Goal: Task Accomplishment & Management: Use online tool/utility

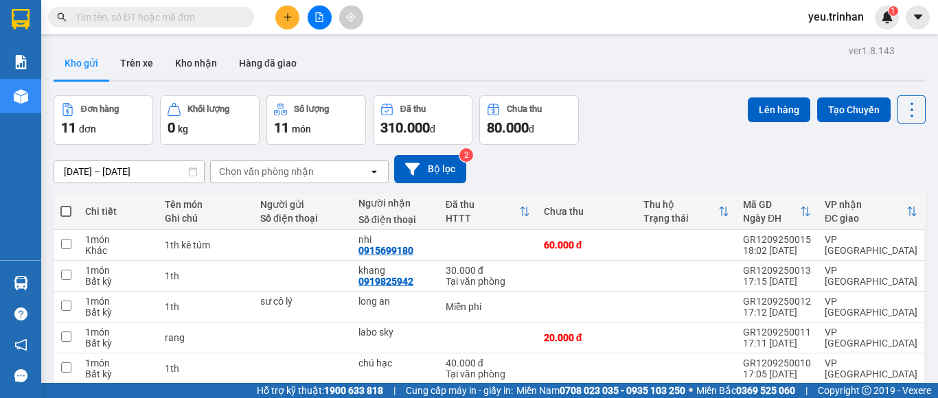
click at [65, 212] on span at bounding box center [65, 211] width 11 height 11
click at [66, 205] on input "checkbox" at bounding box center [66, 205] width 0 height 0
checkbox input "true"
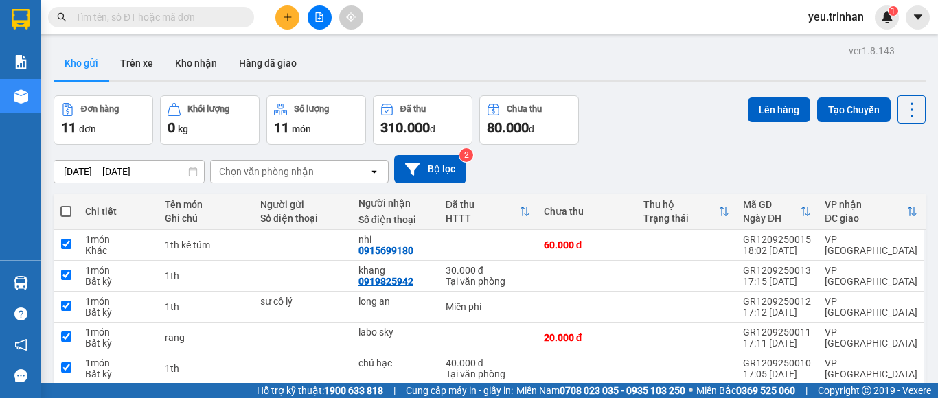
checkbox input "true"
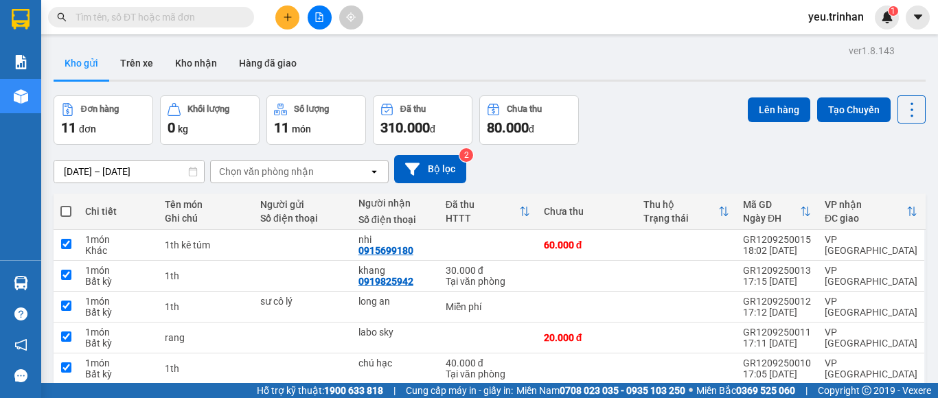
checkbox input "true"
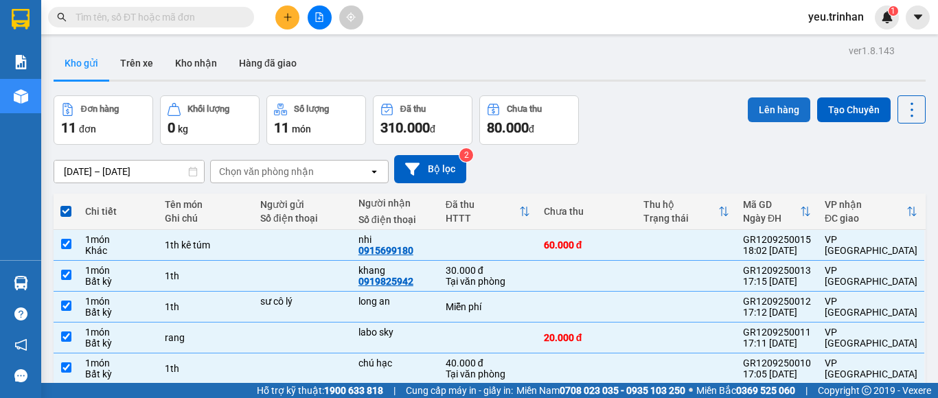
click at [761, 105] on button "Lên hàng" at bounding box center [779, 110] width 63 height 25
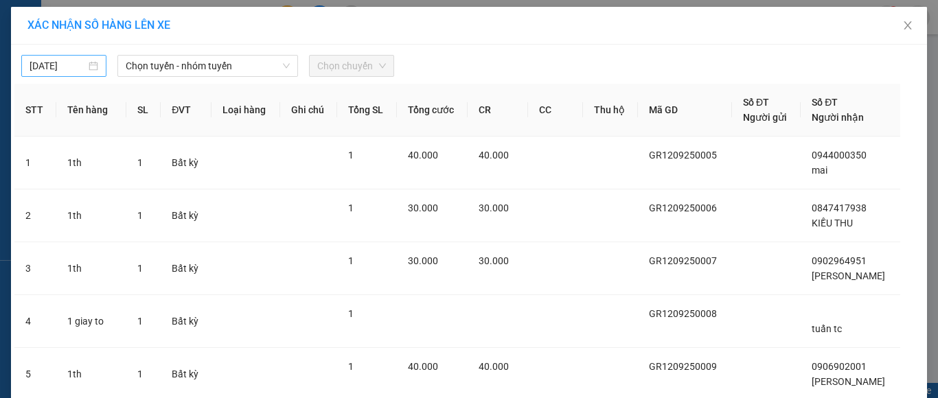
click at [67, 67] on input "[DATE]" at bounding box center [58, 65] width 56 height 15
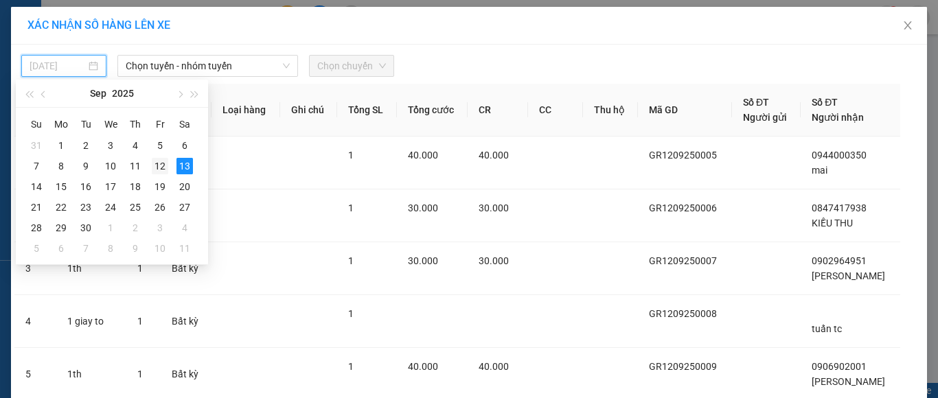
click at [159, 168] on div "12" at bounding box center [160, 166] width 16 height 16
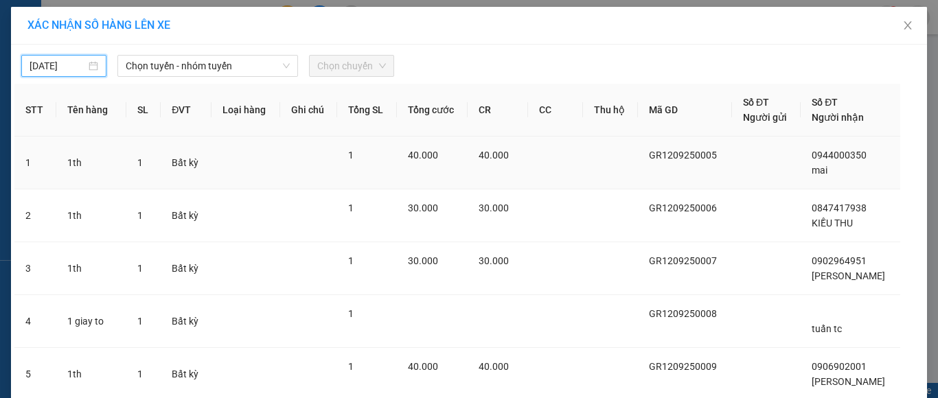
type input "[DATE]"
click at [214, 64] on span "Chọn tuyến - nhóm tuyến" at bounding box center [208, 66] width 164 height 21
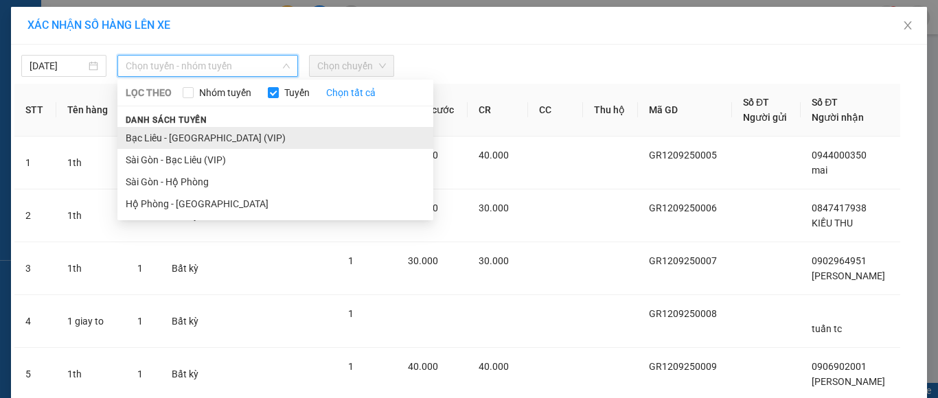
click at [183, 137] on li "Bạc Liêu - [GEOGRAPHIC_DATA] (VIP)" at bounding box center [275, 138] width 316 height 22
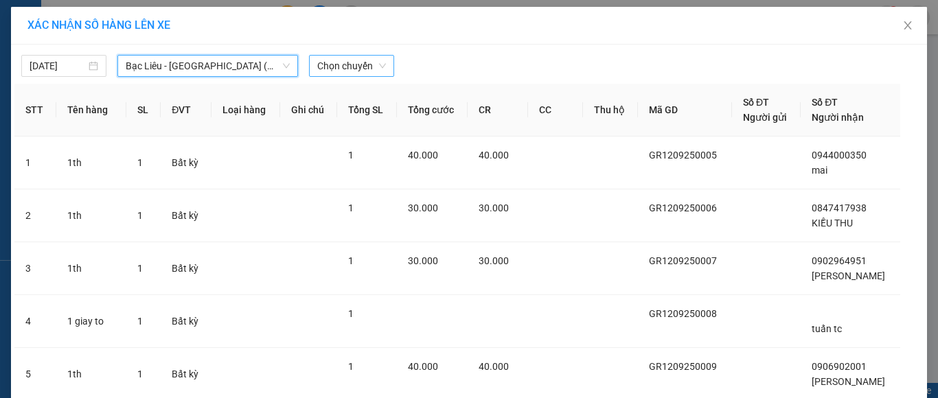
click at [333, 65] on span "Chọn chuyến" at bounding box center [351, 66] width 69 height 21
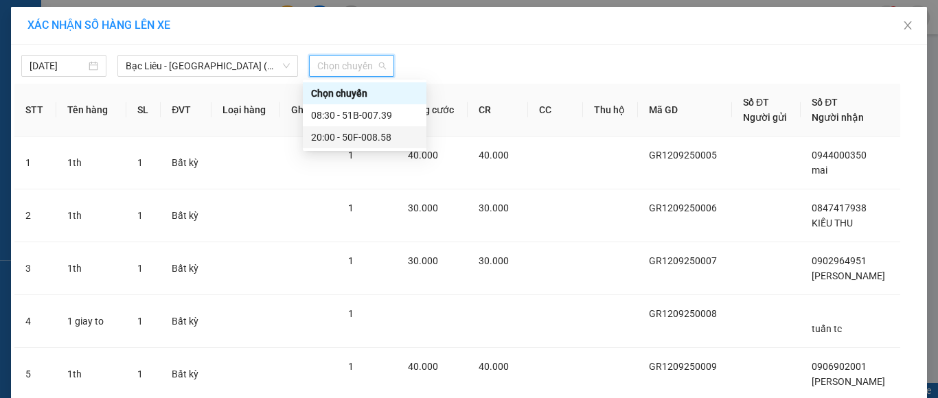
click at [348, 135] on div "20:00 - 50F-008.58" at bounding box center [364, 137] width 107 height 15
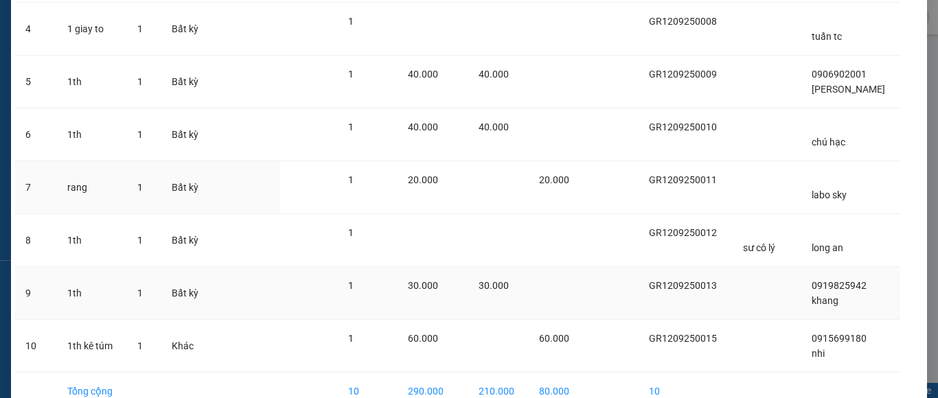
scroll to position [412, 0]
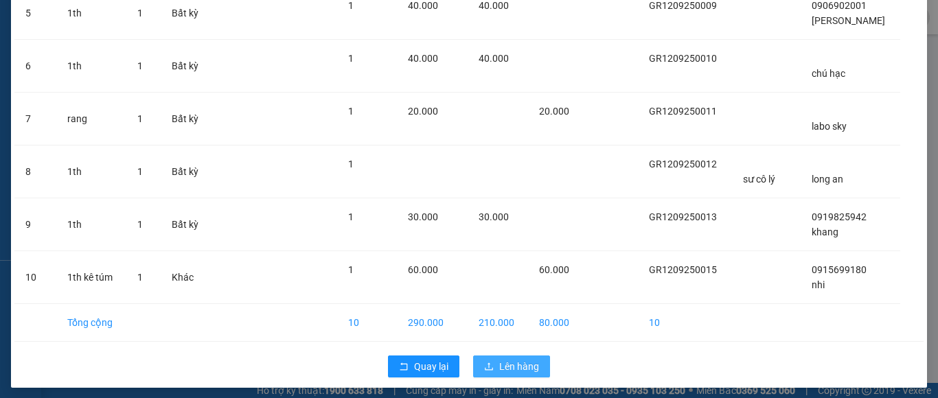
click at [499, 363] on span "Lên hàng" at bounding box center [519, 366] width 40 height 15
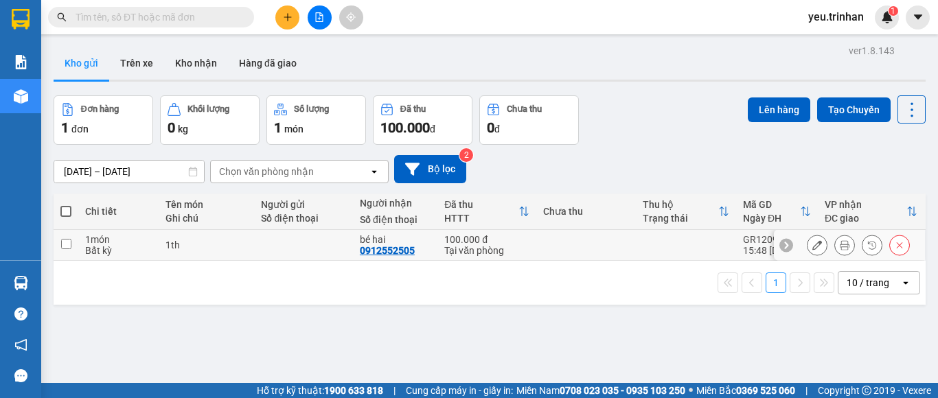
click at [67, 240] on input "checkbox" at bounding box center [66, 244] width 10 height 10
checkbox input "true"
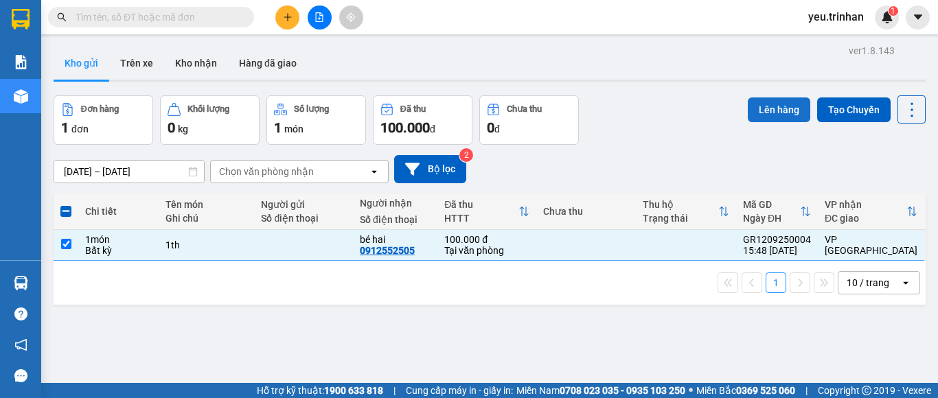
click at [756, 116] on button "Lên hàng" at bounding box center [779, 110] width 63 height 25
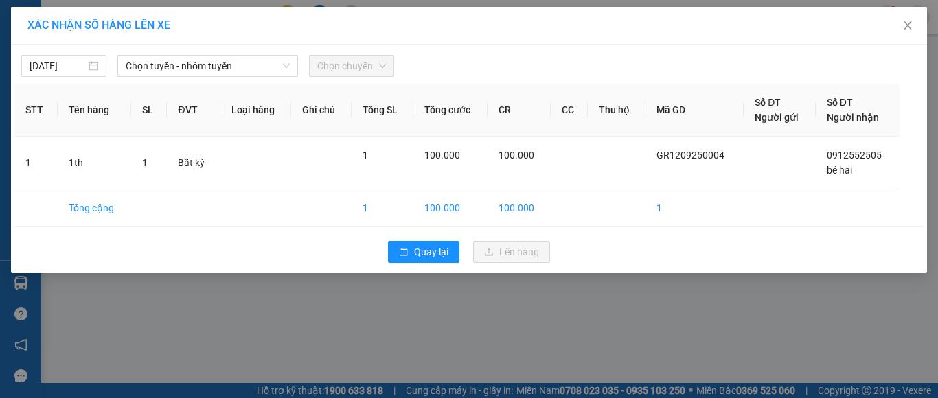
drag, startPoint x: 163, startPoint y: 69, endPoint x: 170, endPoint y: 77, distance: 10.7
click at [166, 73] on span "Chọn tuyến - nhóm tuyến" at bounding box center [208, 66] width 164 height 21
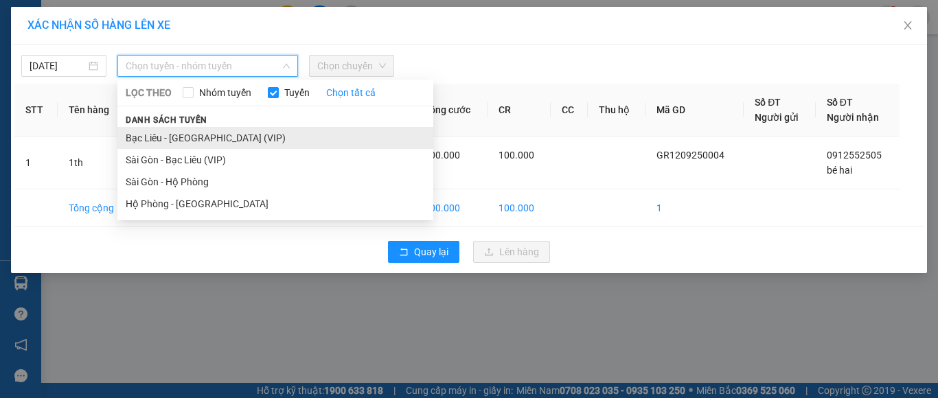
click at [203, 139] on li "Bạc Liêu - [GEOGRAPHIC_DATA] (VIP)" at bounding box center [275, 138] width 316 height 22
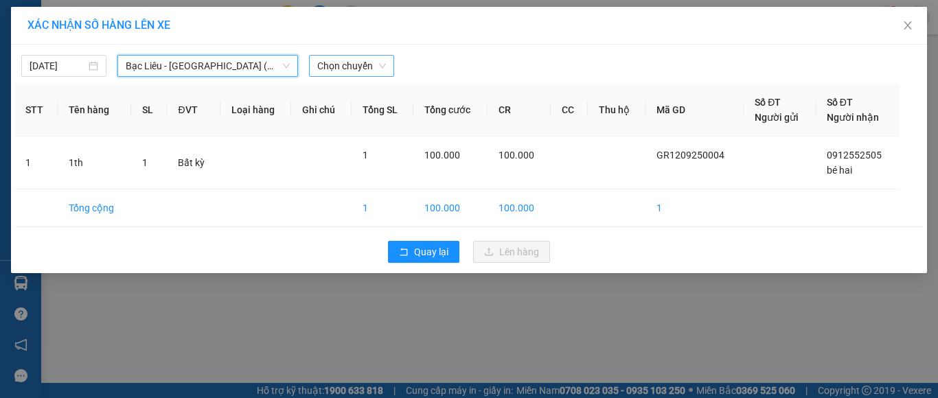
click at [330, 70] on span "Chọn chuyến" at bounding box center [351, 66] width 69 height 21
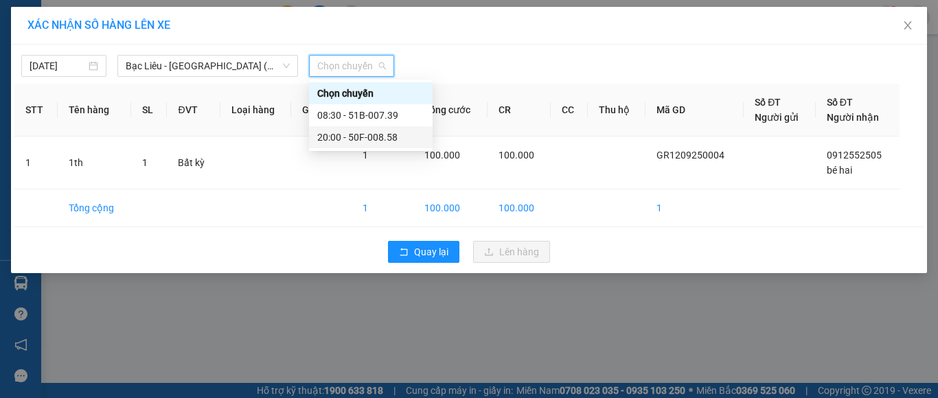
click at [351, 142] on div "20:00 - 50F-008.58" at bounding box center [370, 137] width 107 height 15
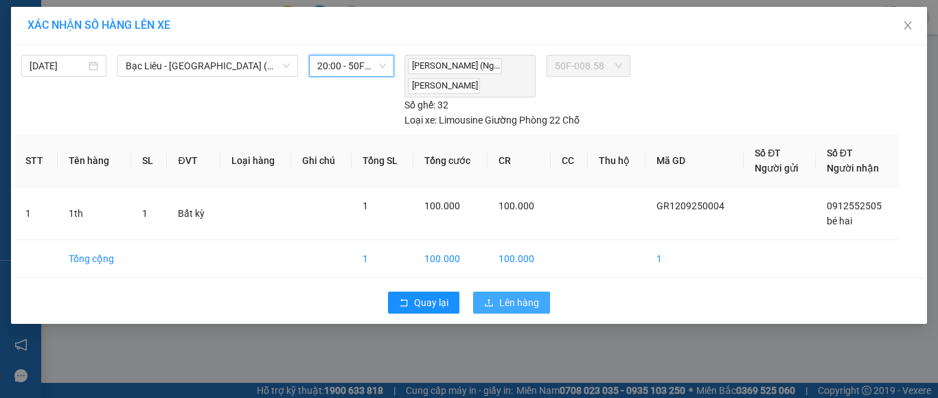
click at [488, 294] on button "Lên hàng" at bounding box center [511, 303] width 77 height 22
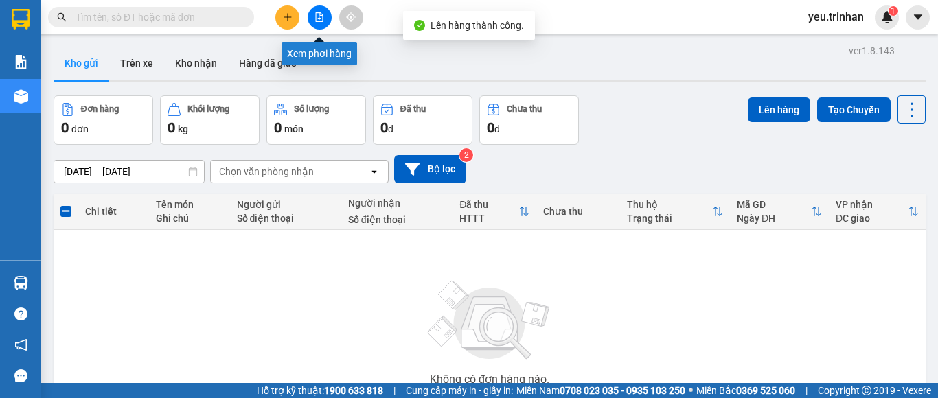
click at [317, 25] on button at bounding box center [320, 17] width 24 height 24
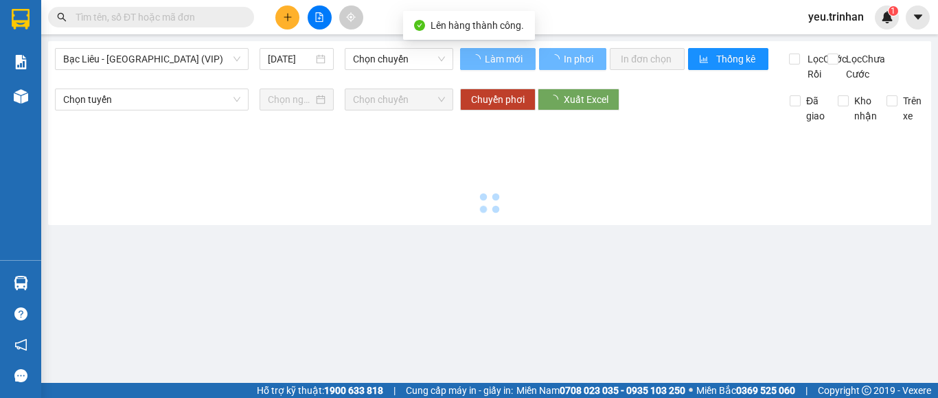
type input "[DATE]"
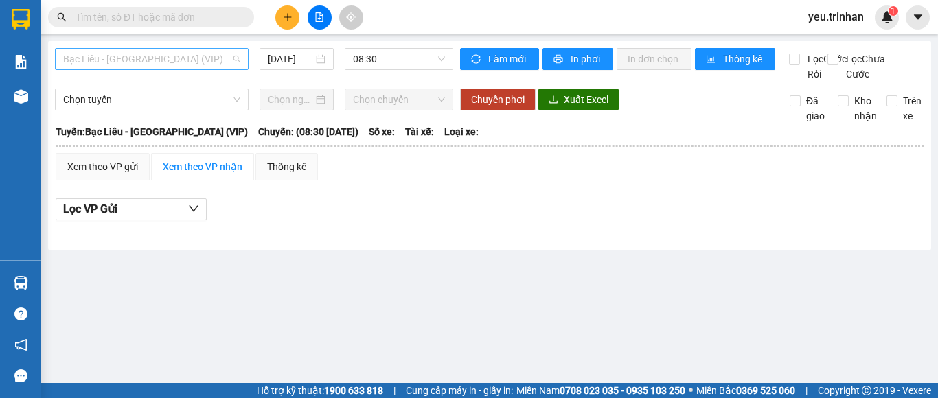
click at [168, 58] on span "Bạc Liêu - [GEOGRAPHIC_DATA] (VIP)" at bounding box center [151, 59] width 177 height 21
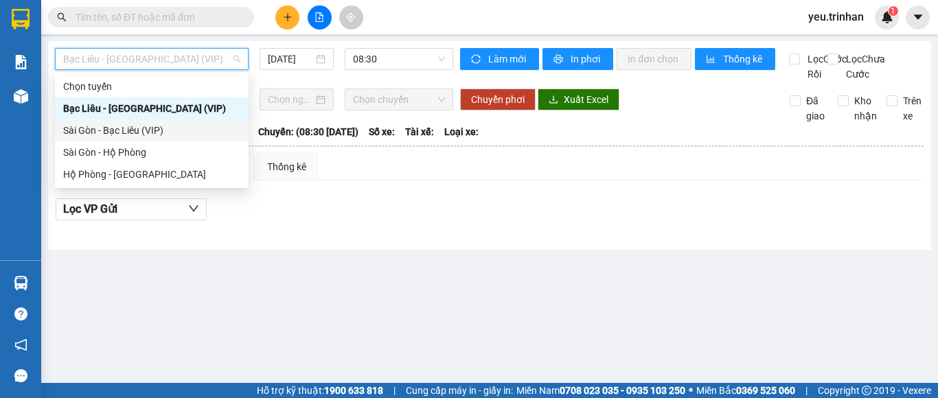
click at [126, 133] on div "Sài Gòn - Bạc Liêu (VIP)" at bounding box center [151, 130] width 177 height 15
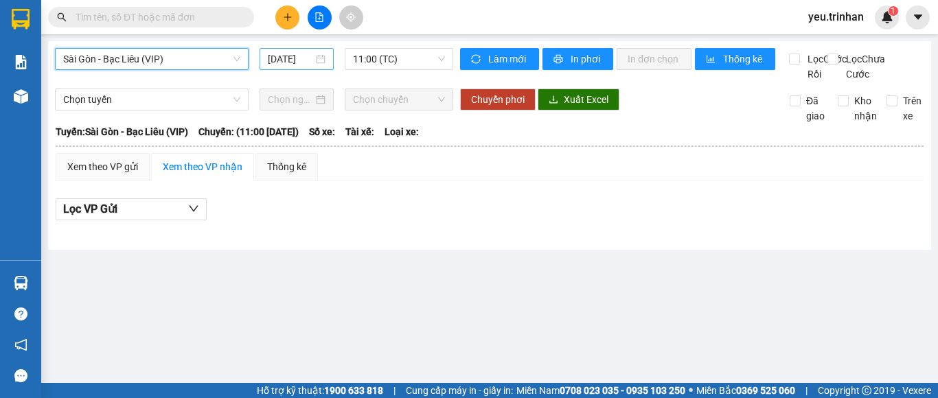
click at [314, 58] on div "[DATE]" at bounding box center [297, 59] width 58 height 15
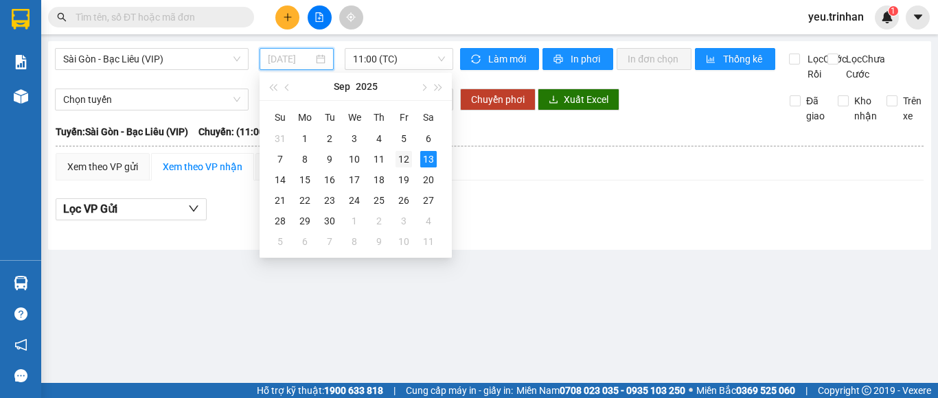
click at [405, 155] on div "12" at bounding box center [404, 159] width 16 height 16
type input "[DATE]"
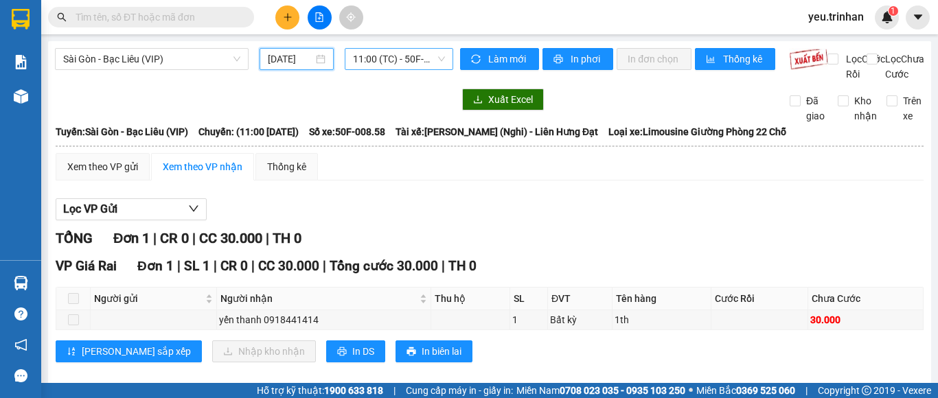
click at [407, 60] on span "11:00 (TC) - 50F-008.58" at bounding box center [399, 59] width 92 height 21
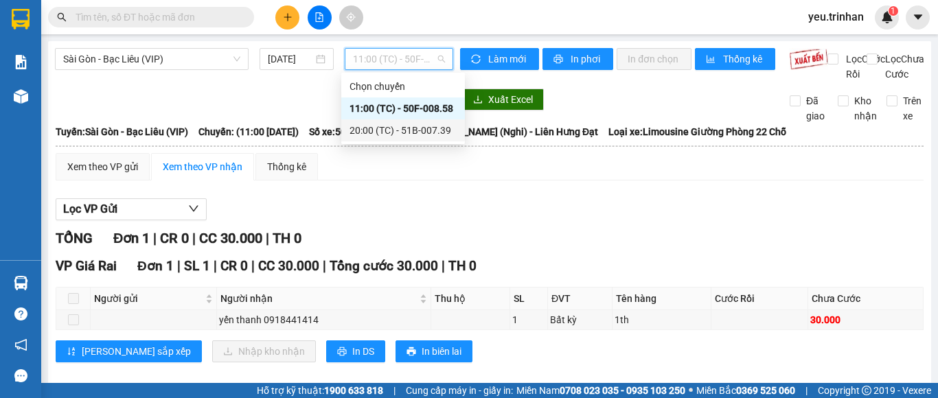
click at [440, 128] on div "20:00 (TC) - 51B-007.39" at bounding box center [403, 130] width 107 height 15
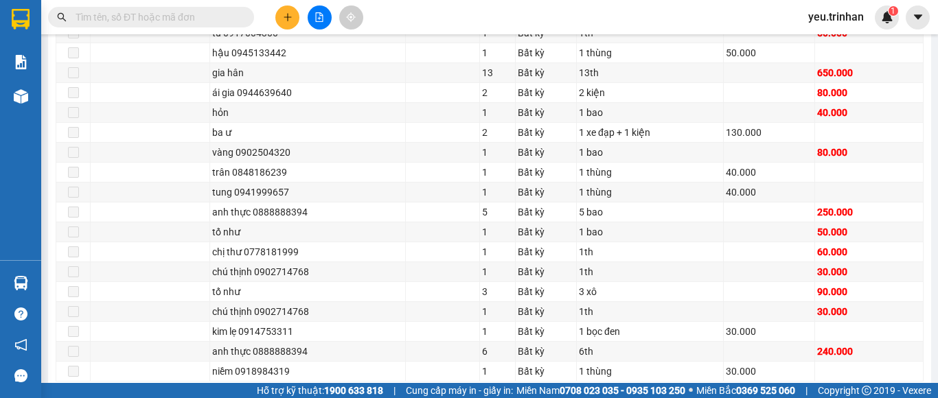
scroll to position [1217, 0]
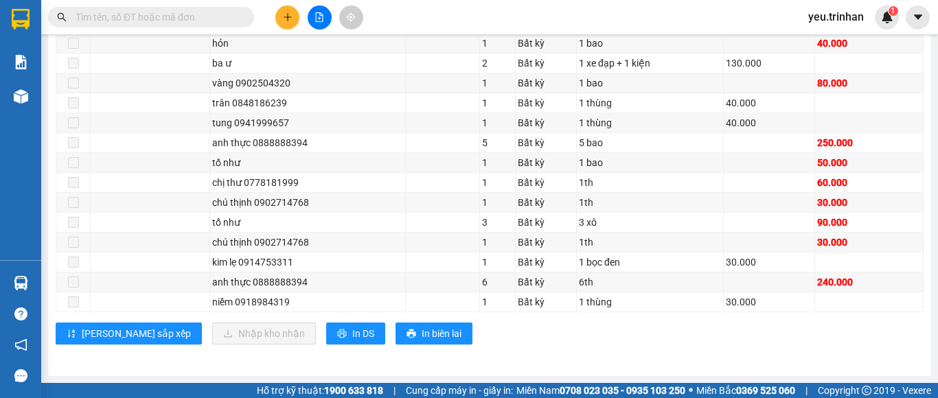
click at [247, 335] on div "VP Giá Rai Đơn 20 | SL 45 | CR 320.000 | CC 1.740.000 | Tổng cước 2.060.000 | T…" at bounding box center [490, 107] width 868 height 495
click at [352, 335] on span "In DS" at bounding box center [363, 333] width 22 height 15
click at [352, 329] on span "In DS" at bounding box center [363, 333] width 22 height 15
